Goal: Task Accomplishment & Management: Manage account settings

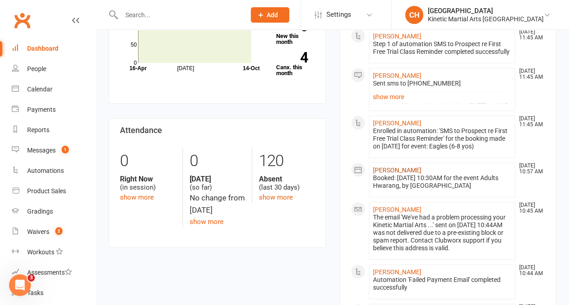
scroll to position [337, 0]
click at [48, 110] on div "Payments" at bounding box center [41, 109] width 29 height 7
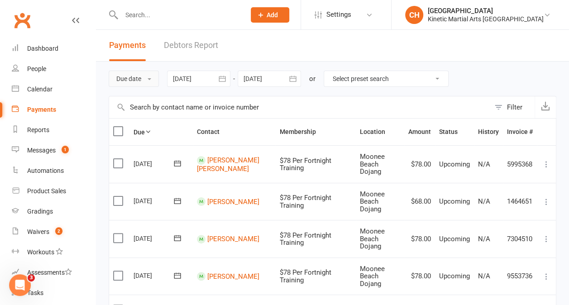
click at [144, 81] on button "Due date" at bounding box center [134, 79] width 50 height 16
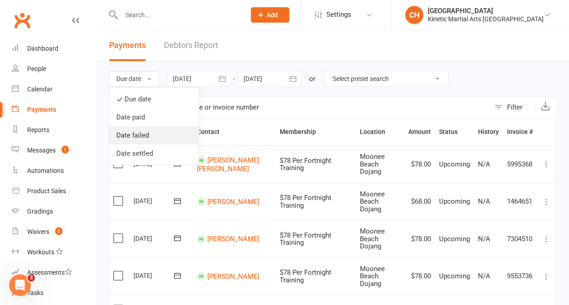
click at [142, 139] on link "Date failed" at bounding box center [154, 135] width 90 height 18
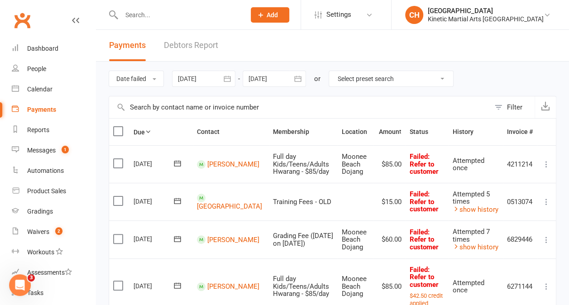
click at [167, 106] on input "text" at bounding box center [299, 107] width 381 height 22
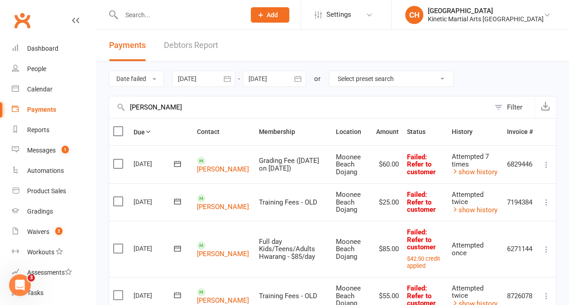
type input "[PERSON_NAME]"
click at [119, 162] on label at bounding box center [119, 163] width 12 height 9
click at [119, 159] on input "checkbox" at bounding box center [116, 159] width 6 height 0
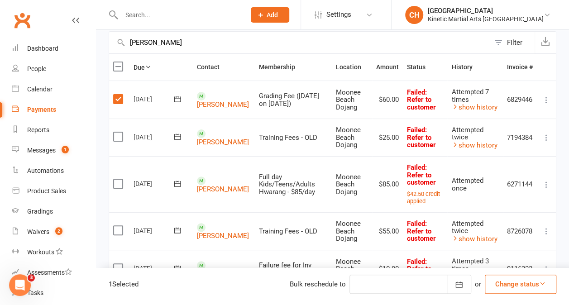
scroll to position [95, 0]
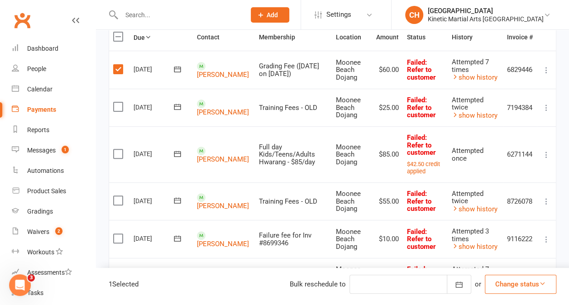
click at [118, 196] on label at bounding box center [119, 200] width 12 height 9
click at [118, 196] on input "checkbox" at bounding box center [116, 196] width 6 height 0
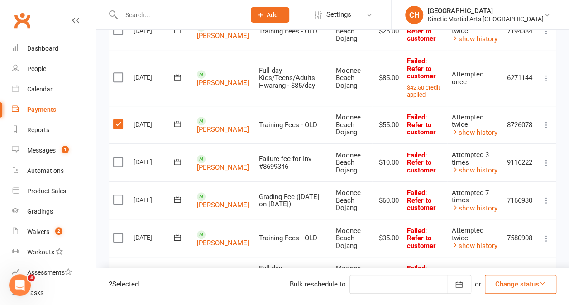
scroll to position [171, 0]
click at [118, 195] on label at bounding box center [119, 199] width 12 height 9
click at [118, 195] on input "checkbox" at bounding box center [116, 195] width 6 height 0
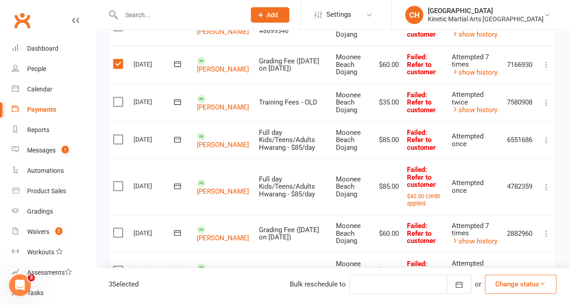
scroll to position [307, 0]
click at [122, 228] on label at bounding box center [119, 232] width 12 height 9
click at [119, 228] on input "checkbox" at bounding box center [116, 228] width 6 height 0
click at [461, 282] on icon "button" at bounding box center [459, 284] width 7 height 6
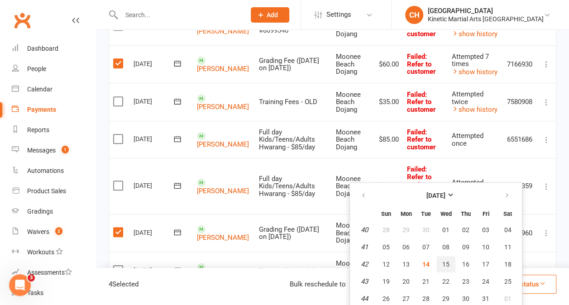
click at [455, 267] on button "15" at bounding box center [445, 264] width 19 height 16
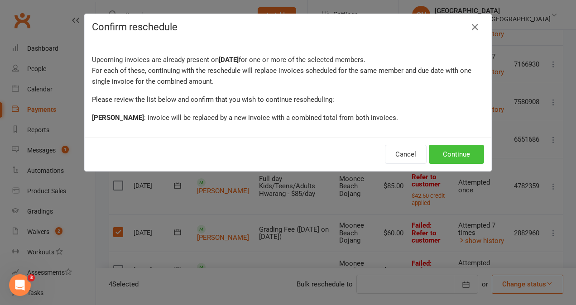
click at [448, 153] on button "Continue" at bounding box center [456, 154] width 55 height 19
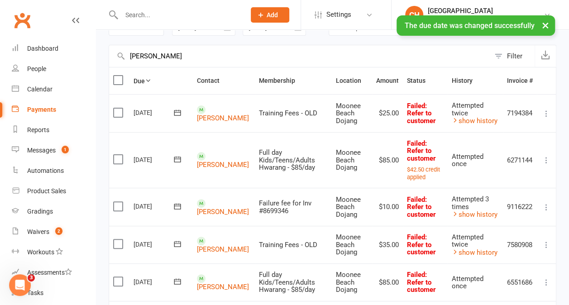
scroll to position [0, 0]
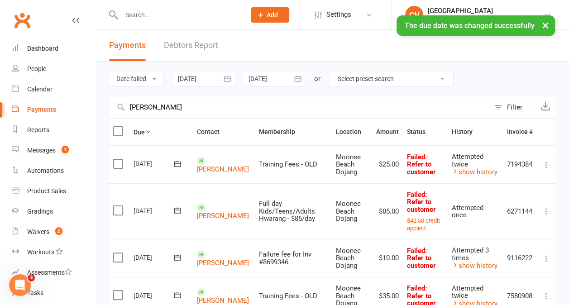
click at [229, 81] on icon "button" at bounding box center [227, 79] width 7 height 6
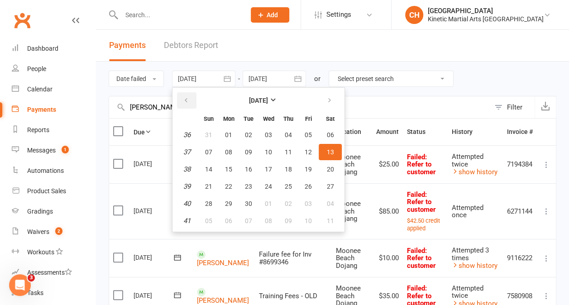
click at [191, 99] on button "button" at bounding box center [186, 100] width 19 height 16
click at [212, 148] on span "03" at bounding box center [208, 151] width 7 height 7
type input "[DATE]"
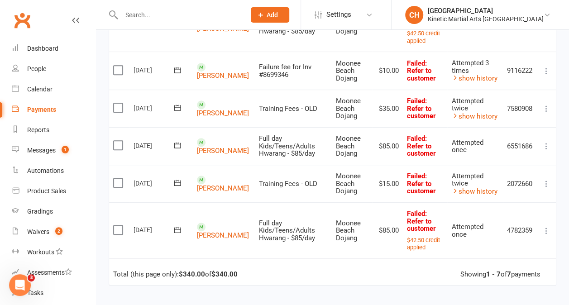
scroll to position [188, 0]
click at [119, 225] on label at bounding box center [119, 229] width 12 height 9
click at [119, 225] on input "checkbox" at bounding box center [116, 225] width 6 height 0
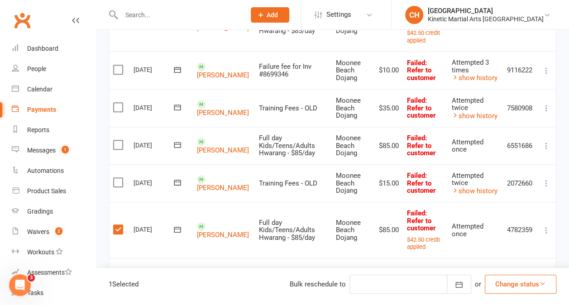
click at [117, 140] on label at bounding box center [119, 144] width 12 height 9
click at [117, 140] on input "checkbox" at bounding box center [116, 140] width 6 height 0
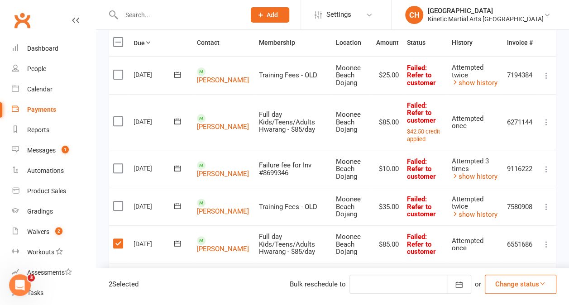
scroll to position [89, 0]
click at [122, 117] on label at bounding box center [119, 121] width 12 height 9
click at [119, 117] on input "checkbox" at bounding box center [116, 117] width 6 height 0
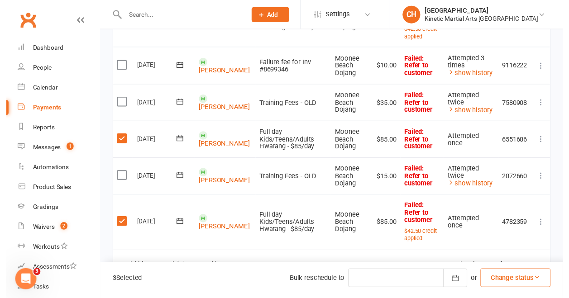
scroll to position [191, 0]
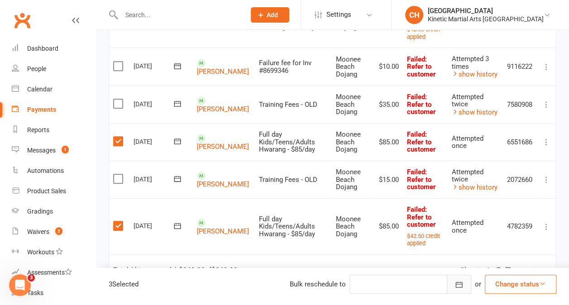
click at [452, 284] on button "button" at bounding box center [459, 284] width 24 height 19
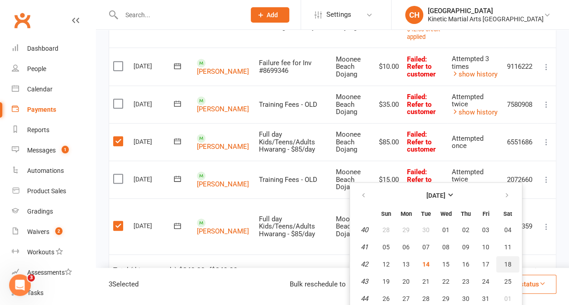
click at [511, 262] on span "18" at bounding box center [507, 264] width 7 height 7
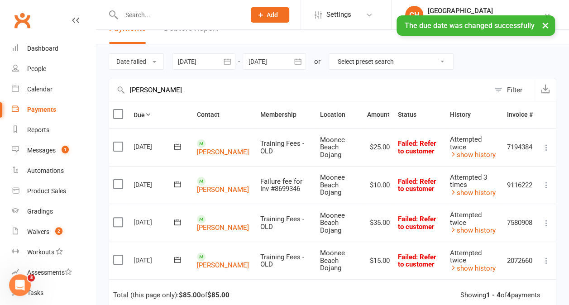
scroll to position [17, 0]
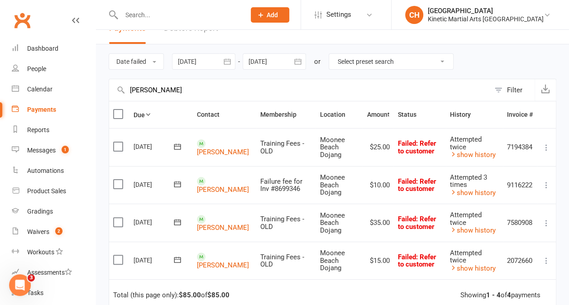
click at [119, 255] on label at bounding box center [119, 259] width 12 height 9
click at [119, 255] on input "checkbox" at bounding box center [116, 255] width 6 height 0
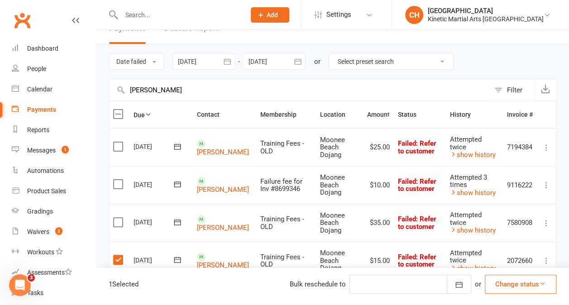
click at [117, 218] on label at bounding box center [119, 222] width 12 height 9
click at [117, 218] on input "checkbox" at bounding box center [116, 218] width 6 height 0
click at [120, 142] on label at bounding box center [119, 146] width 12 height 9
click at [119, 142] on input "checkbox" at bounding box center [116, 142] width 6 height 0
click at [461, 285] on icon "button" at bounding box center [459, 284] width 7 height 6
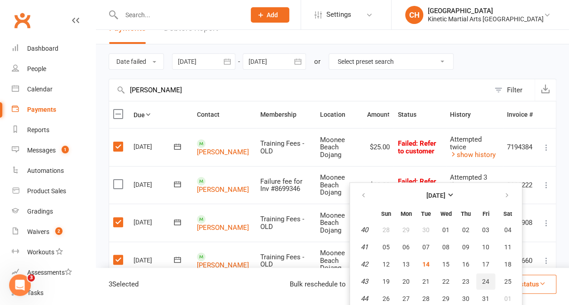
click at [489, 282] on span "24" at bounding box center [485, 281] width 7 height 7
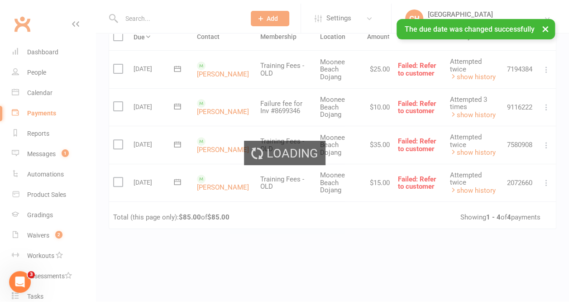
scroll to position [34, 0]
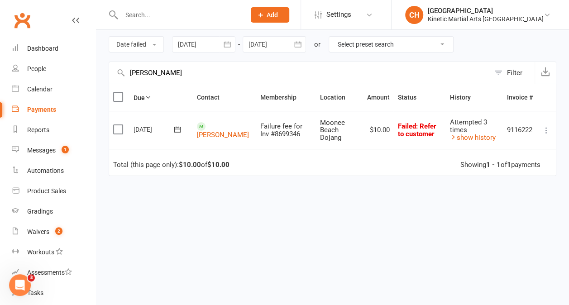
click at [217, 74] on input "[PERSON_NAME]" at bounding box center [299, 73] width 381 height 22
type input "p"
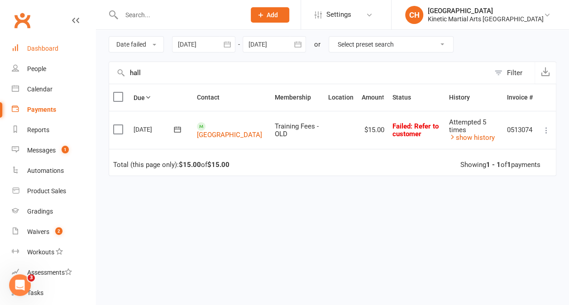
type input "hall"
click at [40, 52] on div "Dashboard" at bounding box center [42, 48] width 31 height 7
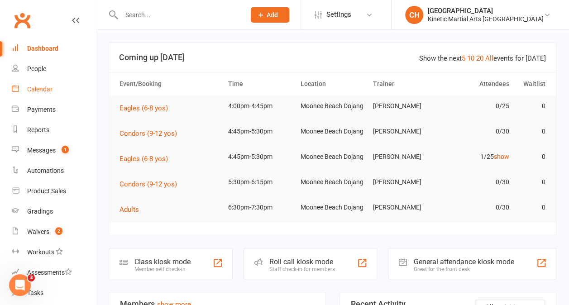
click at [38, 86] on div "Calendar" at bounding box center [39, 89] width 25 height 7
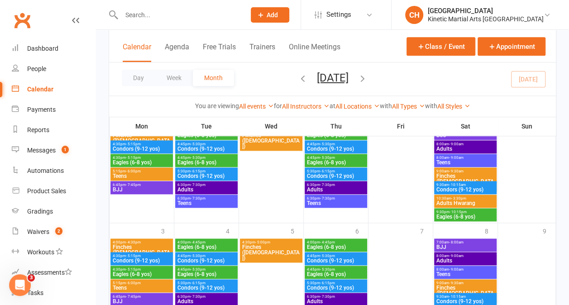
scroll to position [475, 0]
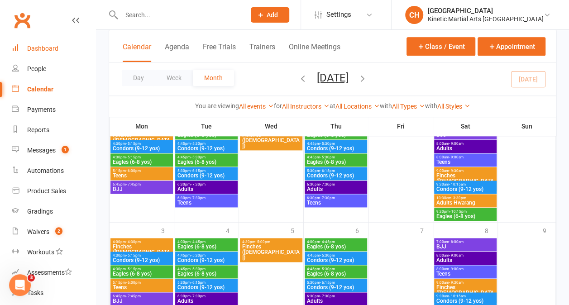
click at [44, 43] on link "Dashboard" at bounding box center [54, 48] width 84 height 20
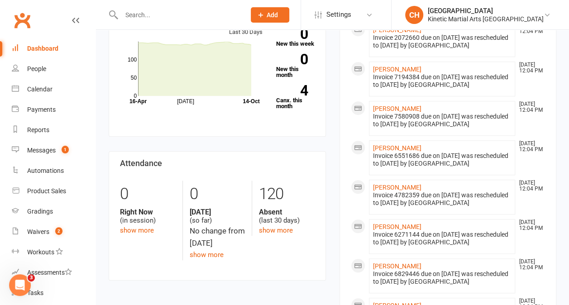
scroll to position [304, 0]
click at [37, 86] on div "Calendar" at bounding box center [39, 89] width 25 height 7
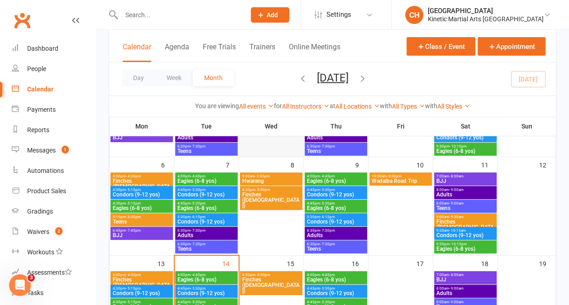
scroll to position [148, 0]
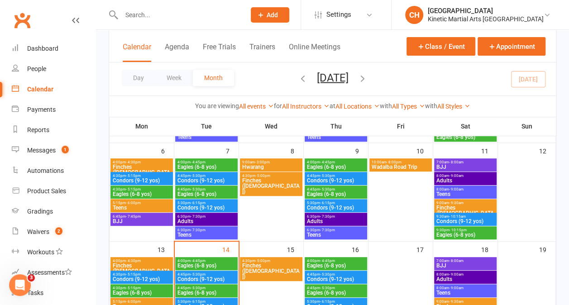
click at [367, 76] on icon "button" at bounding box center [362, 78] width 10 height 10
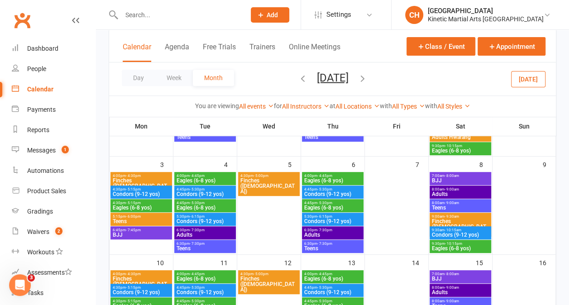
click at [367, 76] on icon "button" at bounding box center [362, 78] width 10 height 10
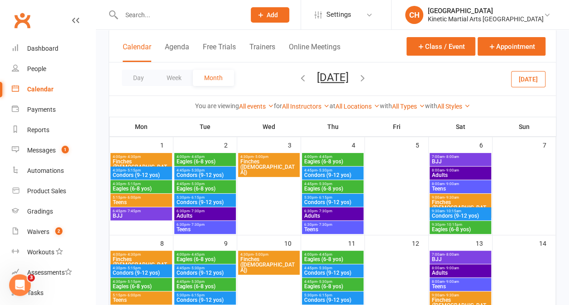
scroll to position [57, 0]
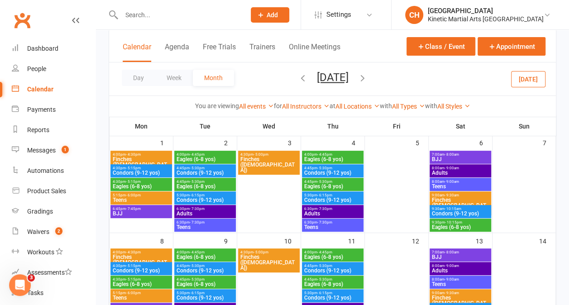
click at [457, 202] on span "Finches ([DEMOGRAPHIC_DATA])" at bounding box center [460, 205] width 58 height 16
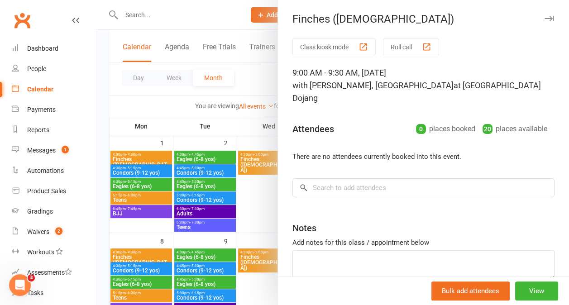
click at [384, 61] on div "Class kiosk mode Roll call 9:00 AM - 9:30 AM, [DATE] with [PERSON_NAME], [GEOGR…" at bounding box center [423, 181] width 291 height 287
click at [241, 74] on div at bounding box center [332, 152] width 473 height 305
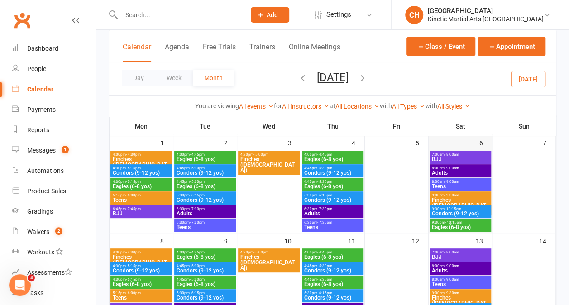
click at [467, 139] on div "6" at bounding box center [460, 184] width 63 height 98
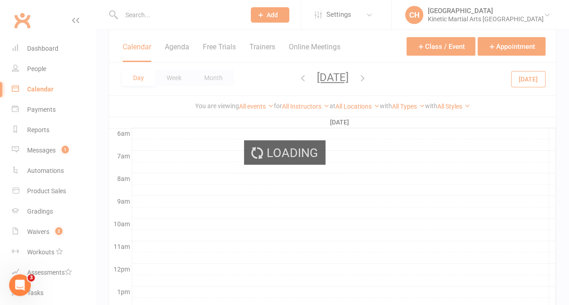
scroll to position [0, 0]
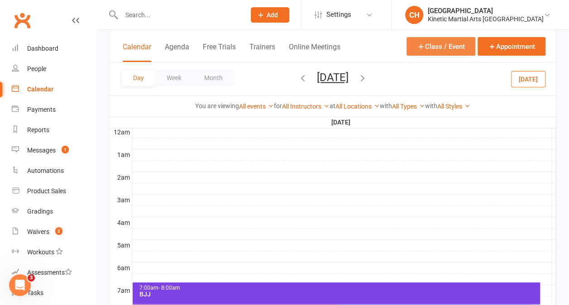
click at [444, 46] on button "Class / Event" at bounding box center [440, 46] width 69 height 19
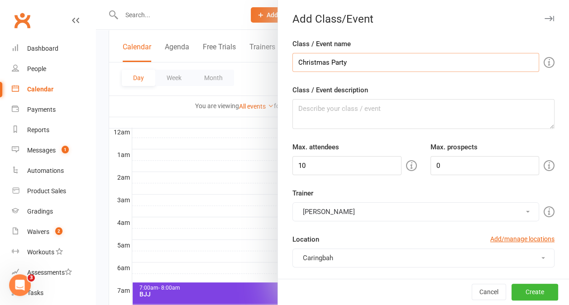
type input "Christmas Party"
click at [377, 162] on input "10" at bounding box center [346, 165] width 109 height 19
type input "130"
click at [520, 258] on button "Caringbah" at bounding box center [423, 257] width 262 height 19
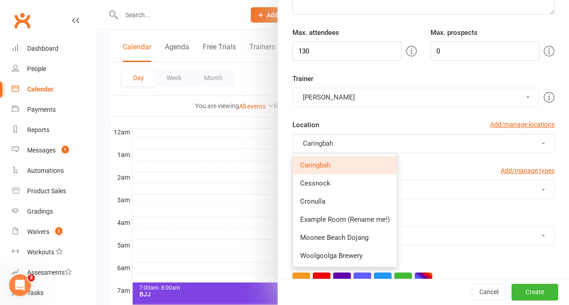
scroll to position [119, 0]
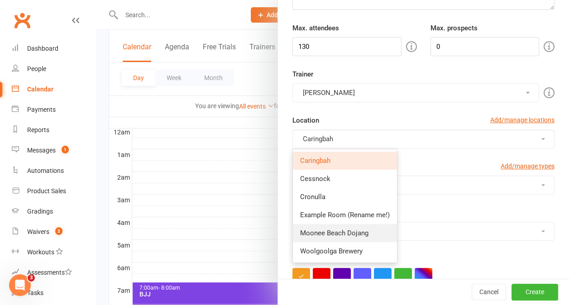
click at [357, 230] on span "Moonee Beach Dojang" at bounding box center [334, 233] width 68 height 8
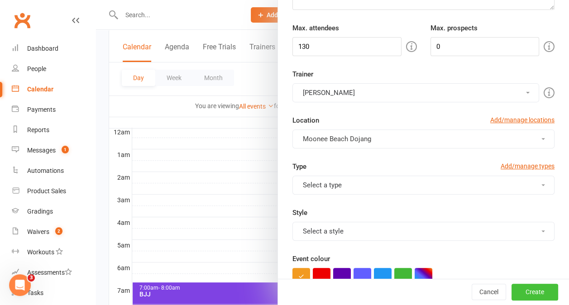
click at [527, 290] on button "Create" at bounding box center [534, 292] width 47 height 16
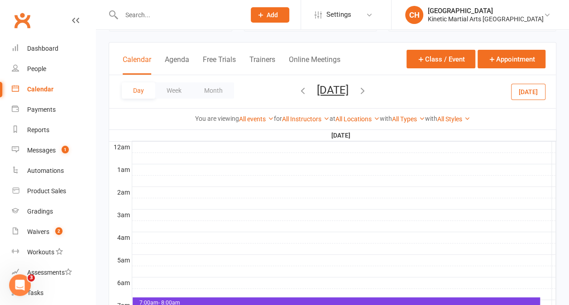
scroll to position [43, 0]
click at [147, 89] on button "Day" at bounding box center [138, 90] width 33 height 16
click at [37, 48] on div "Dashboard" at bounding box center [42, 48] width 31 height 7
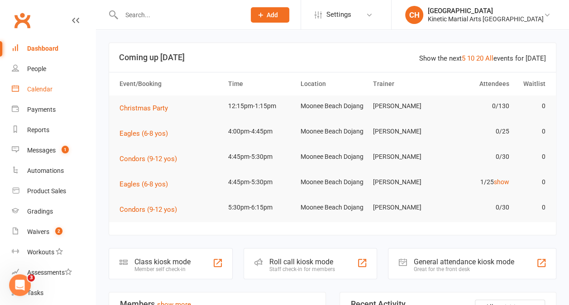
click at [43, 89] on div "Calendar" at bounding box center [39, 89] width 25 height 7
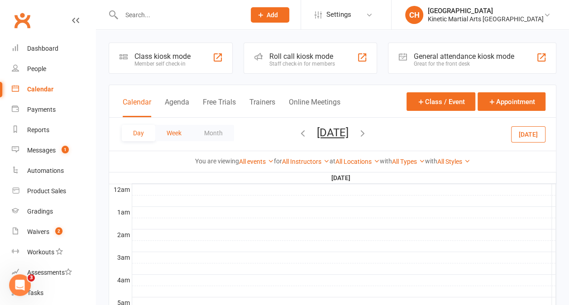
click at [169, 132] on button "Week" at bounding box center [174, 133] width 38 height 16
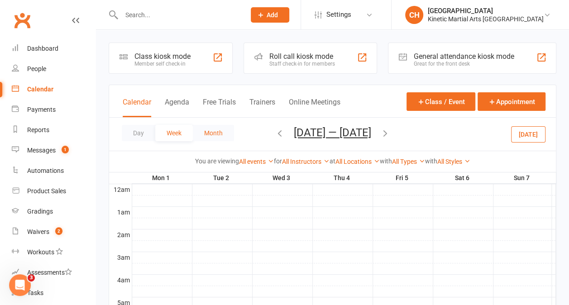
click at [211, 132] on button "Month" at bounding box center [213, 133] width 41 height 16
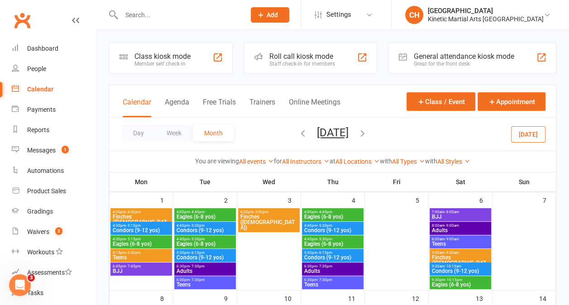
click at [214, 132] on button "Month" at bounding box center [213, 133] width 41 height 16
click at [298, 134] on icon "button" at bounding box center [303, 133] width 10 height 10
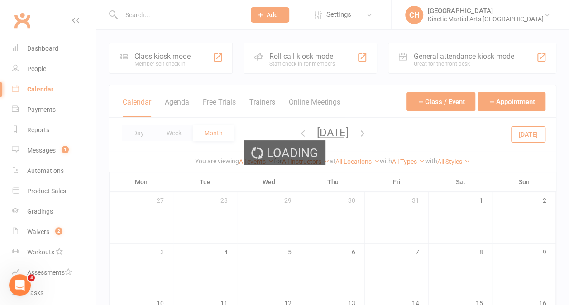
click at [281, 134] on div "Loading" at bounding box center [284, 152] width 569 height 305
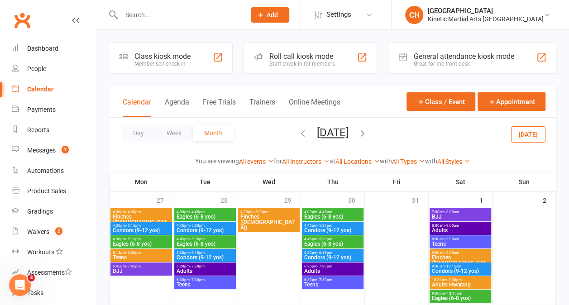
click at [298, 134] on icon "button" at bounding box center [303, 133] width 10 height 10
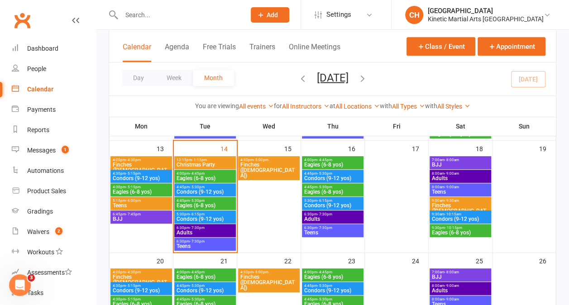
scroll to position [250, 0]
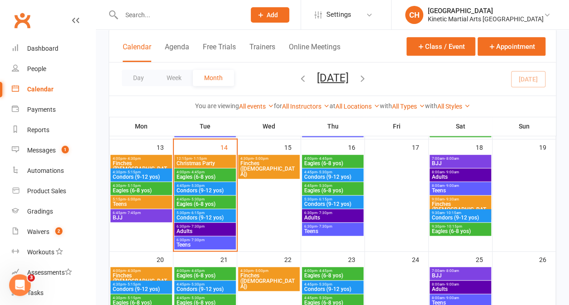
click at [210, 163] on span "Christmas Party" at bounding box center [205, 163] width 58 height 5
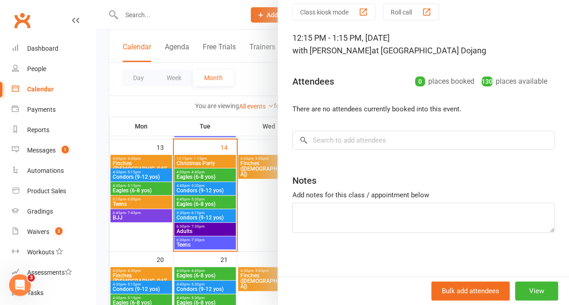
scroll to position [0, 0]
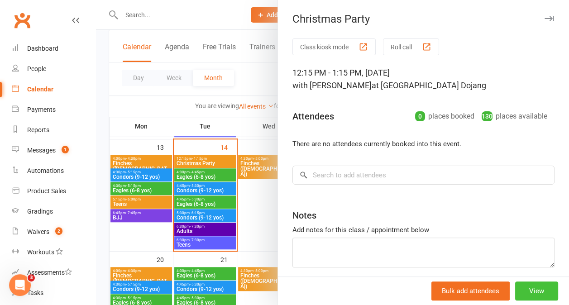
drag, startPoint x: 519, startPoint y: 290, endPoint x: 510, endPoint y: 292, distance: 9.4
click at [515, 292] on button "View" at bounding box center [536, 290] width 43 height 19
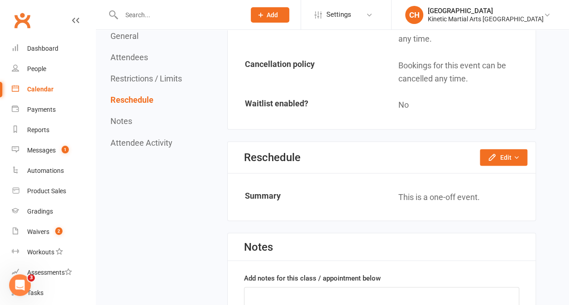
scroll to position [726, 0]
click at [508, 158] on button "Edit" at bounding box center [504, 157] width 48 height 16
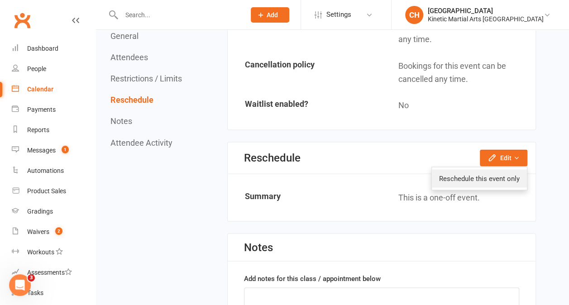
click at [501, 172] on link "Reschedule this event only" at bounding box center [479, 178] width 95 height 18
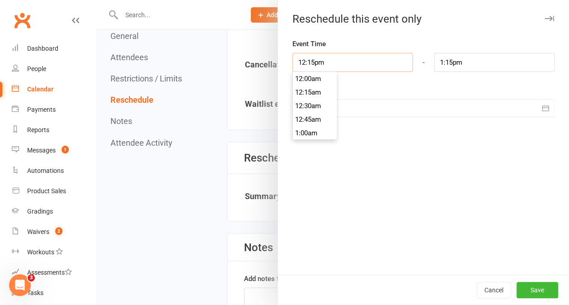
scroll to position [652, 0]
drag, startPoint x: 321, startPoint y: 60, endPoint x: 286, endPoint y: 59, distance: 34.9
click at [292, 59] on input "12:15pm" at bounding box center [352, 62] width 120 height 19
type input "6"
type input "7:00am"
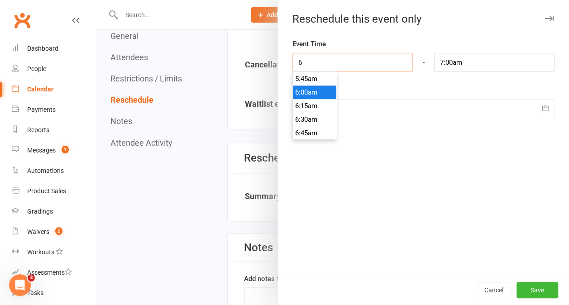
type input "6p"
type input "7:00pm"
type input "6:00pm"
click at [296, 93] on li "6:00pm" at bounding box center [314, 93] width 43 height 14
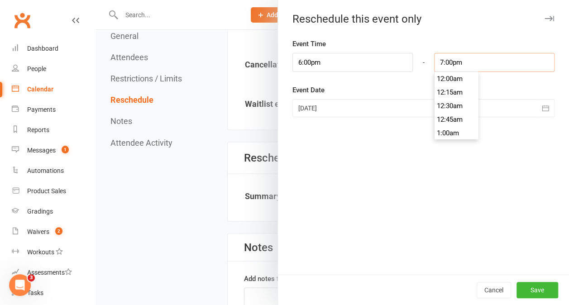
scroll to position [1018, 0]
drag, startPoint x: 458, startPoint y: 64, endPoint x: 432, endPoint y: 64, distance: 26.2
click at [434, 64] on input "7:00pm" at bounding box center [494, 62] width 120 height 19
type input "9:00pm"
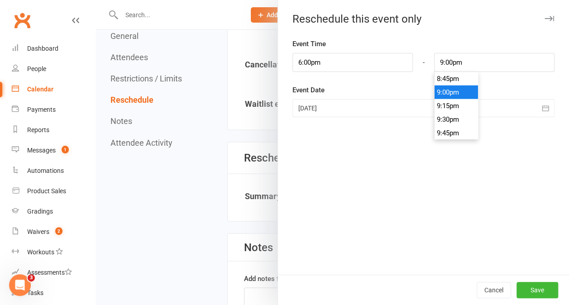
click at [324, 111] on div at bounding box center [423, 108] width 262 height 18
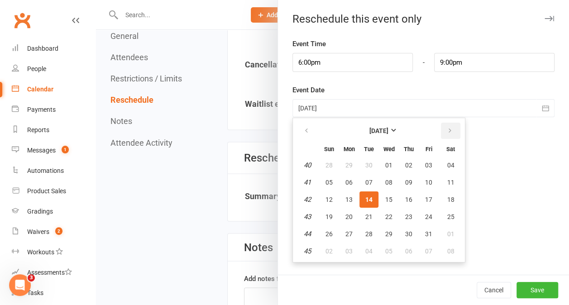
click at [447, 133] on icon "button" at bounding box center [450, 130] width 6 height 7
click at [447, 166] on span "06" at bounding box center [450, 165] width 7 height 7
type input "[DATE]"
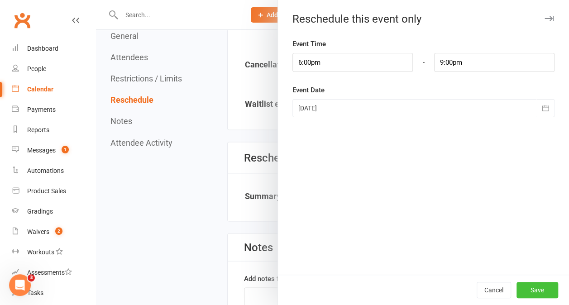
click at [538, 297] on button "Save" at bounding box center [537, 290] width 42 height 16
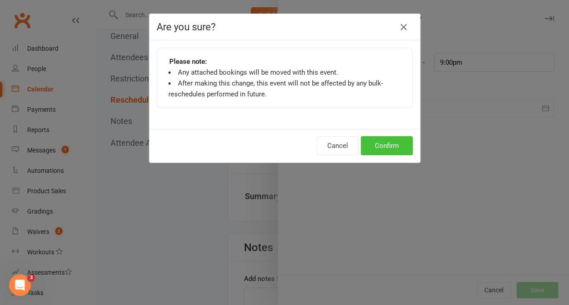
click at [374, 146] on button "Confirm" at bounding box center [387, 145] width 52 height 19
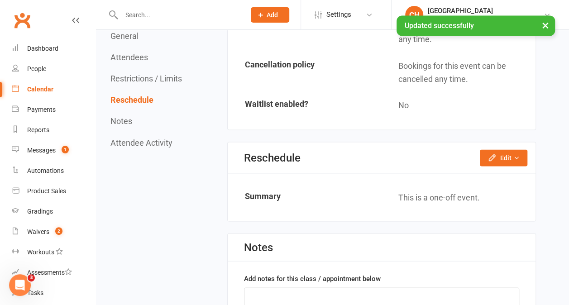
click at [40, 90] on div "Calendar" at bounding box center [40, 89] width 26 height 7
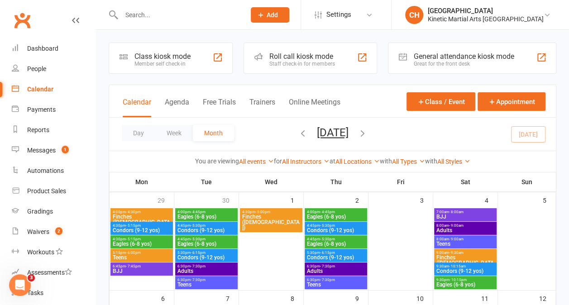
click at [367, 135] on icon "button" at bounding box center [362, 133] width 10 height 10
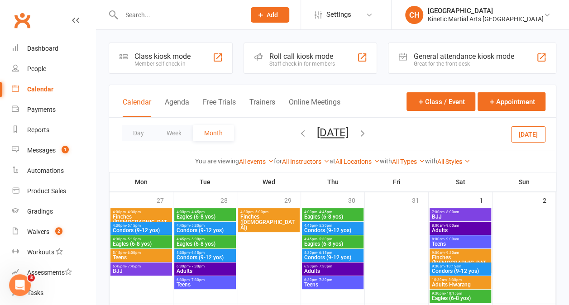
click at [367, 133] on icon "button" at bounding box center [362, 133] width 10 height 10
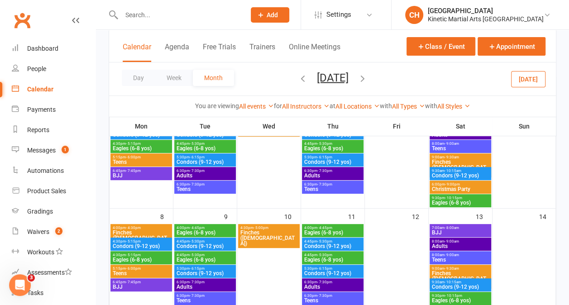
scroll to position [96, 0]
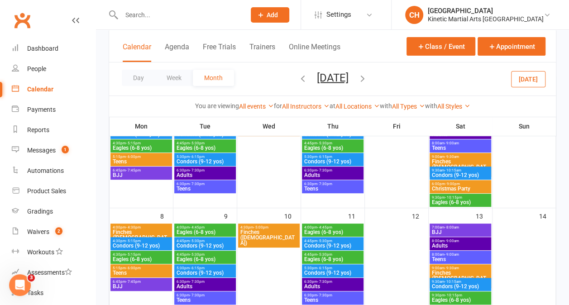
click at [444, 186] on span "Christmas Party" at bounding box center [460, 188] width 58 height 5
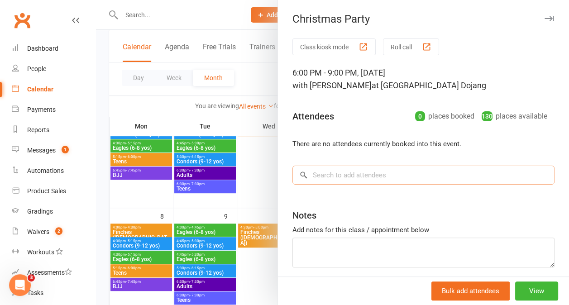
click at [369, 177] on input "search" at bounding box center [423, 175] width 262 height 19
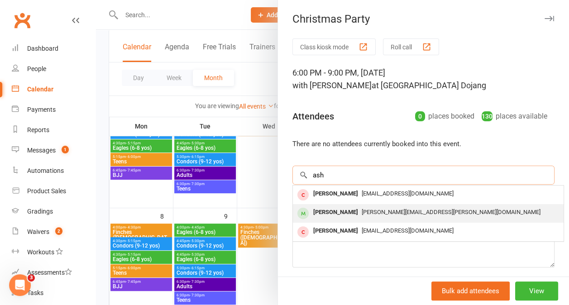
type input "ash"
click at [370, 211] on span "[PERSON_NAME][EMAIL_ADDRESS][PERSON_NAME][DOMAIN_NAME]" at bounding box center [451, 212] width 179 height 7
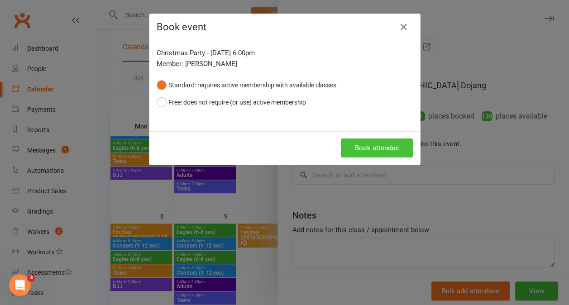
click at [389, 147] on button "Book attendee" at bounding box center [377, 147] width 72 height 19
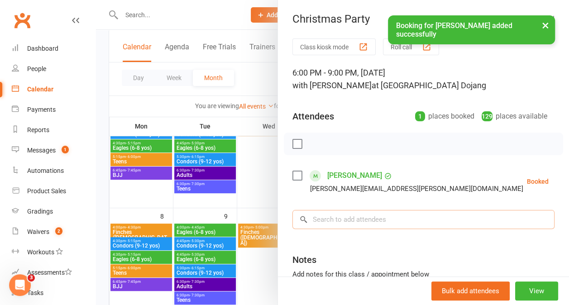
click at [358, 216] on input "search" at bounding box center [423, 219] width 262 height 19
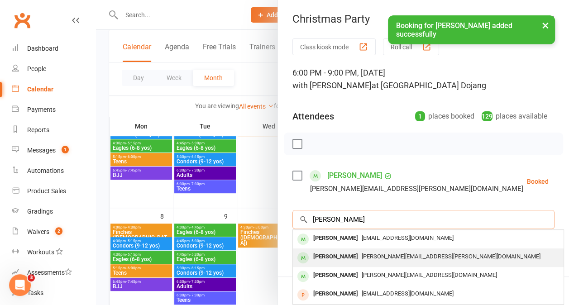
type input "[PERSON_NAME]"
click at [331, 259] on div "[PERSON_NAME]" at bounding box center [336, 256] width 52 height 13
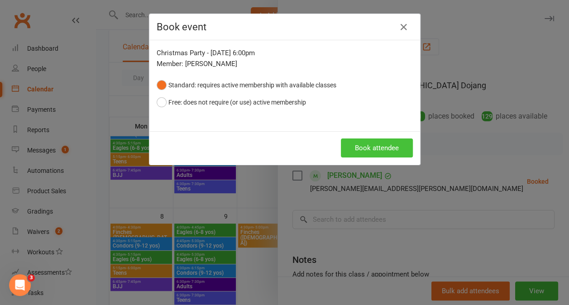
click at [377, 144] on button "Book attendee" at bounding box center [377, 147] width 72 height 19
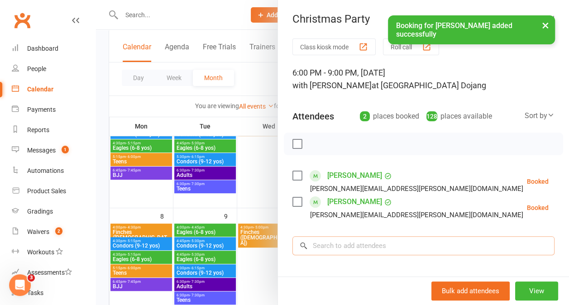
click at [326, 252] on input "search" at bounding box center [423, 245] width 262 height 19
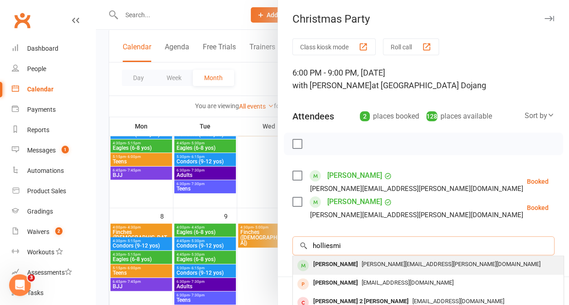
type input "holliesmi"
click at [341, 265] on div "[PERSON_NAME]" at bounding box center [336, 264] width 52 height 13
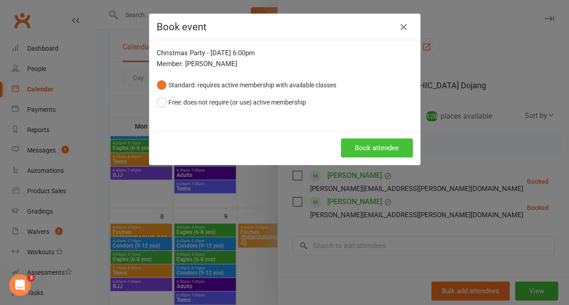
click at [386, 143] on button "Book attendee" at bounding box center [377, 147] width 72 height 19
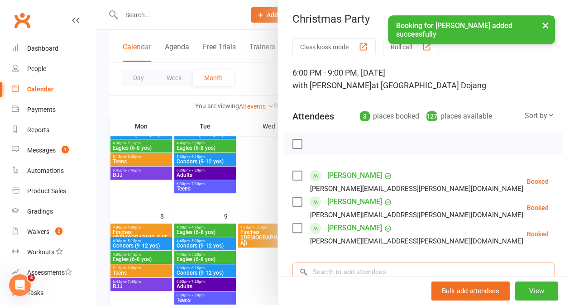
click at [346, 266] on input "search" at bounding box center [423, 271] width 262 height 19
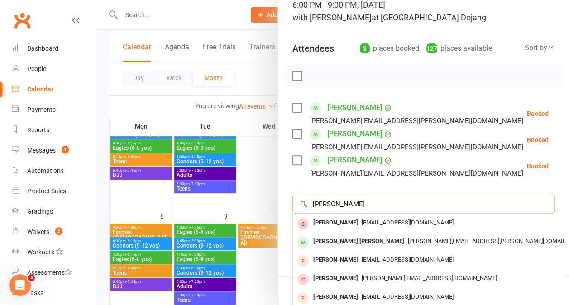
scroll to position [71, 0]
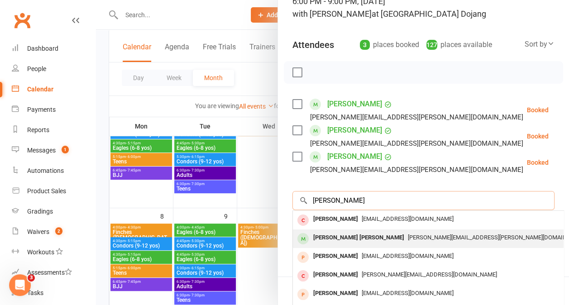
type input "[PERSON_NAME]"
click at [341, 229] on div "[PERSON_NAME] Smidt [EMAIL_ADDRESS][PERSON_NAME][DOMAIN_NAME]" at bounding box center [428, 238] width 271 height 19
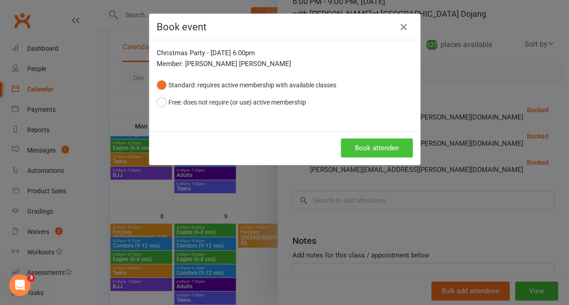
click at [350, 149] on button "Book attendee" at bounding box center [377, 147] width 72 height 19
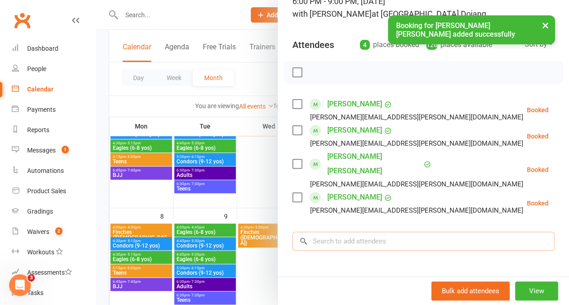
click at [330, 232] on input "search" at bounding box center [423, 241] width 262 height 19
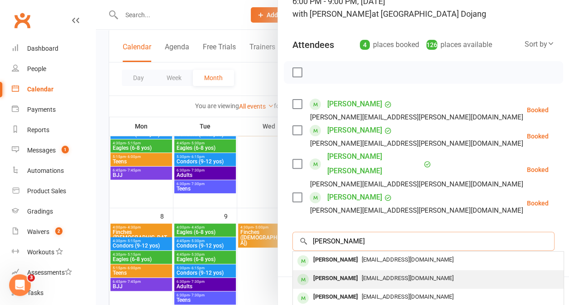
type input "[PERSON_NAME]"
click at [324, 272] on div "[PERSON_NAME]" at bounding box center [336, 278] width 52 height 13
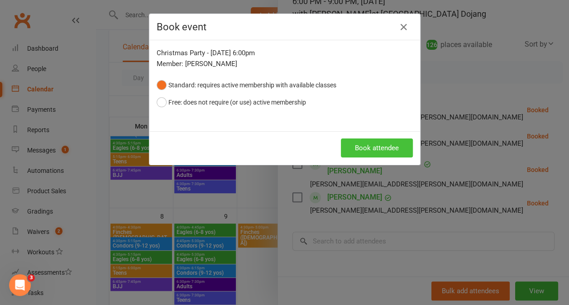
click at [353, 155] on button "Book attendee" at bounding box center [377, 147] width 72 height 19
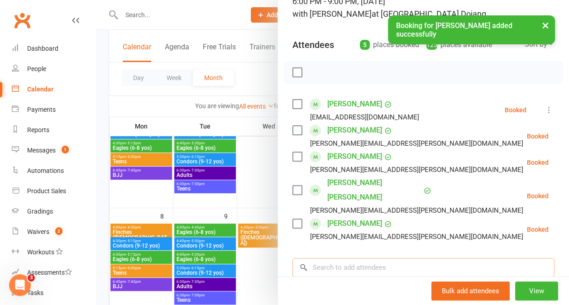
click at [326, 258] on input "search" at bounding box center [423, 267] width 262 height 19
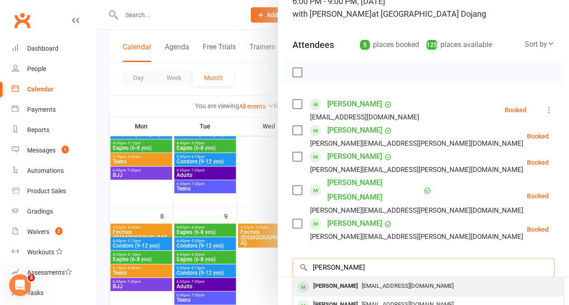
type input "[PERSON_NAME]"
click at [329, 280] on div "[PERSON_NAME]" at bounding box center [336, 286] width 52 height 13
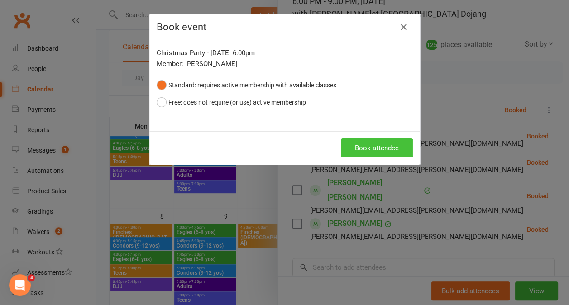
click at [398, 143] on button "Book attendee" at bounding box center [377, 147] width 72 height 19
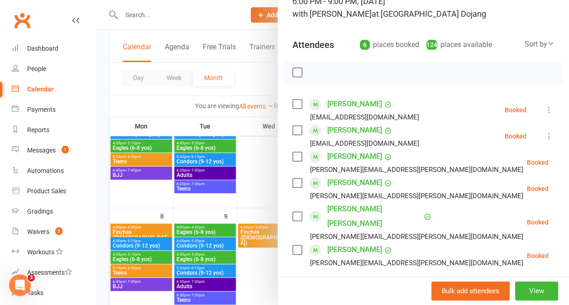
scroll to position [137, 0]
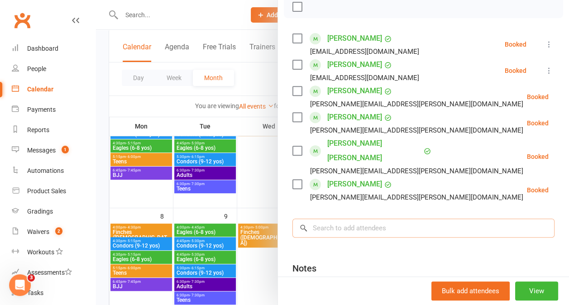
click at [348, 219] on input "search" at bounding box center [423, 228] width 262 height 19
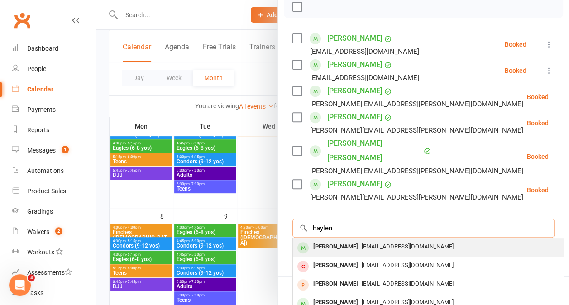
type input "haylen"
click at [362, 243] on span "[EMAIL_ADDRESS][DOMAIN_NAME]" at bounding box center [408, 246] width 92 height 7
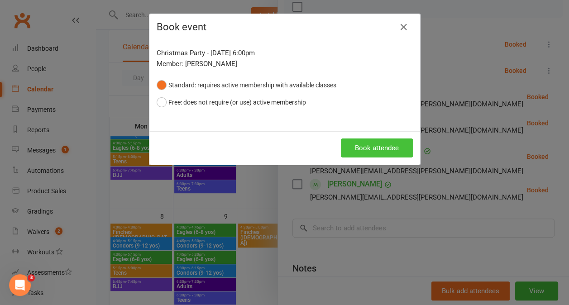
click at [367, 144] on button "Book attendee" at bounding box center [377, 147] width 72 height 19
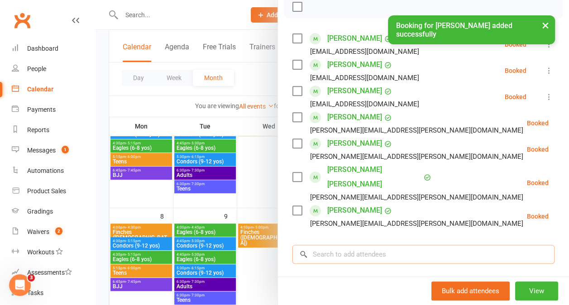
click at [320, 245] on input "search" at bounding box center [423, 254] width 262 height 19
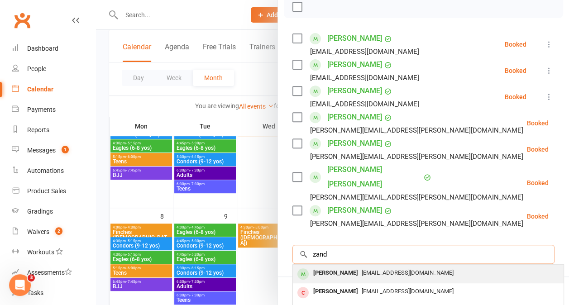
type input "zand"
click at [322, 267] on div "[PERSON_NAME]" at bounding box center [336, 273] width 52 height 13
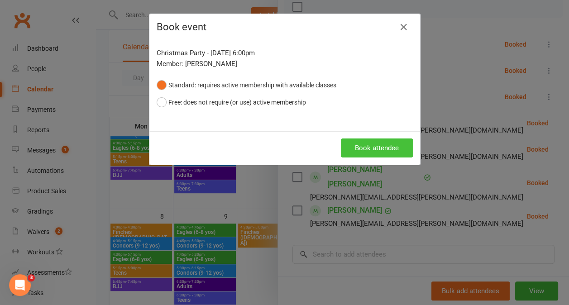
click at [364, 144] on button "Book attendee" at bounding box center [377, 147] width 72 height 19
